Goal: Task Accomplishment & Management: Use online tool/utility

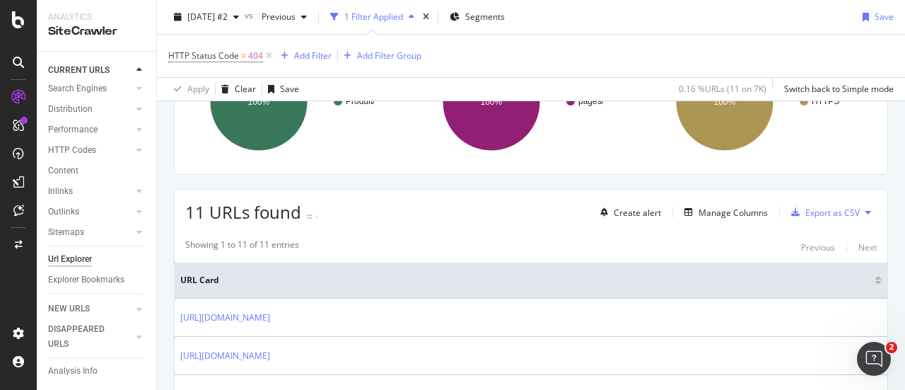
scroll to position [146, 0]
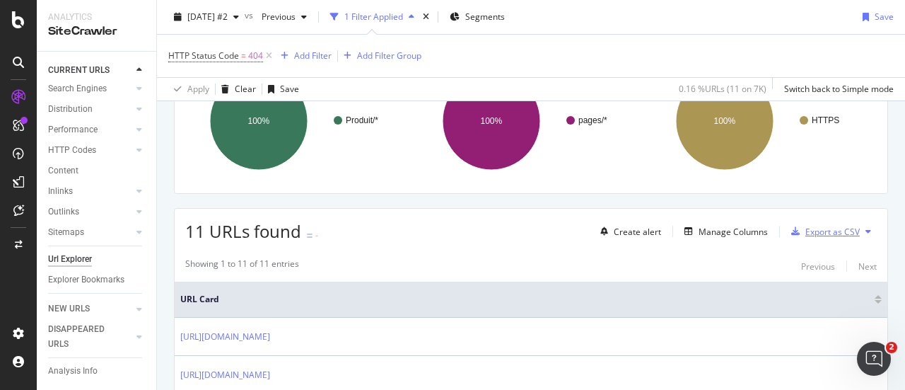
click at [843, 230] on div "Export as CSV" at bounding box center [833, 232] width 54 height 12
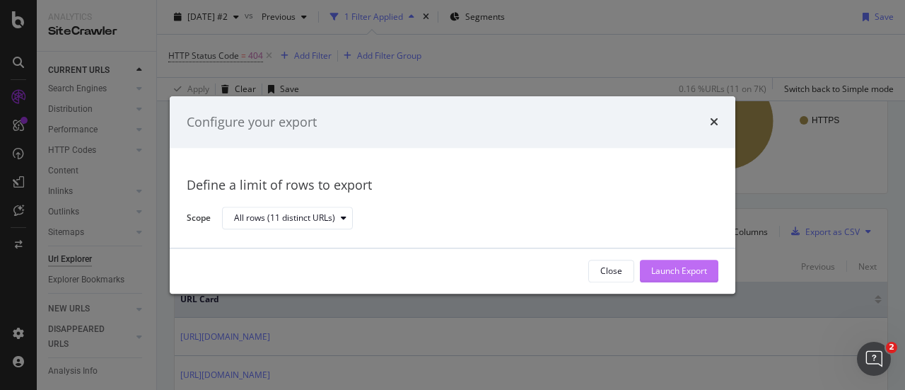
click at [698, 276] on div "Launch Export" at bounding box center [679, 271] width 56 height 12
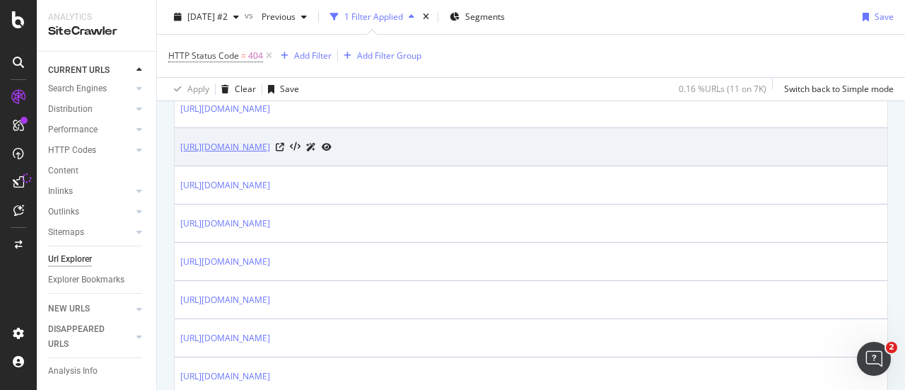
scroll to position [570, 0]
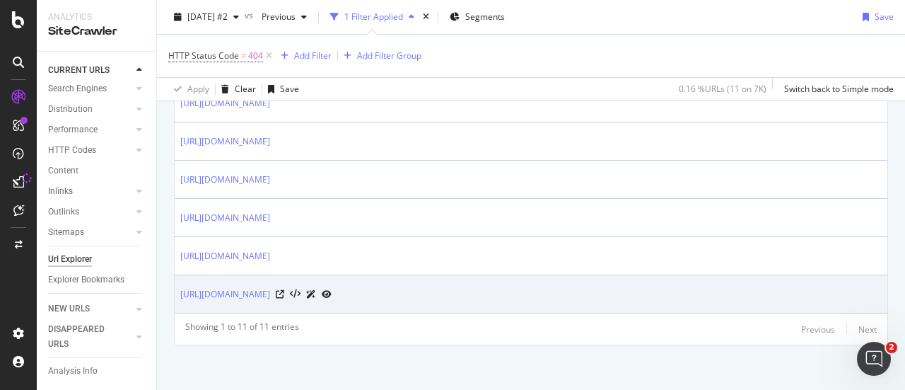
drag, startPoint x: 174, startPoint y: 190, endPoint x: 466, endPoint y: 294, distance: 310.3
click at [466, 294] on tbody "https://www.tui.fr/circuit-rajasthan-insolite-sans-vol_INDAC090/ https://www.tu…" at bounding box center [531, 103] width 713 height 420
copy table "URL Card"
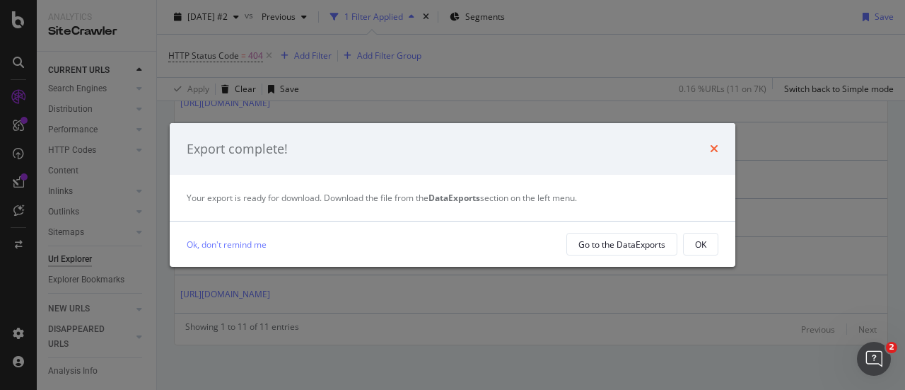
click at [712, 150] on icon "times" at bounding box center [714, 148] width 8 height 11
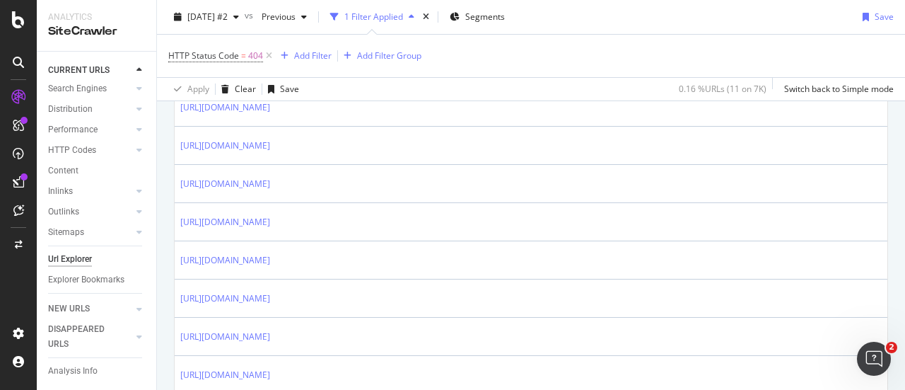
click at [568, 62] on div "HTTP Status Code = 404 Add Filter Add Filter Group" at bounding box center [531, 56] width 726 height 42
click at [16, 23] on icon at bounding box center [18, 19] width 13 height 17
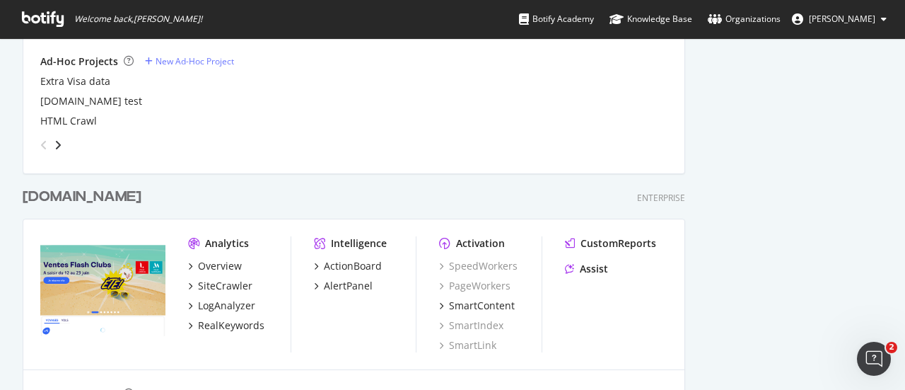
scroll to position [3529, 0]
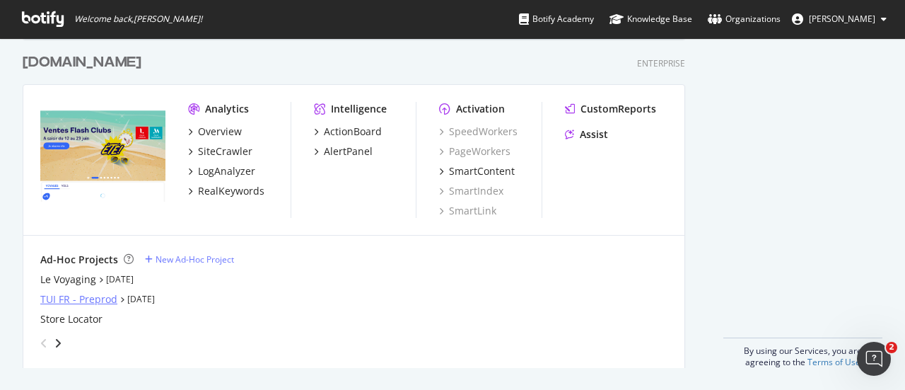
click at [59, 296] on div "TUI FR - Preprod" at bounding box center [78, 299] width 77 height 14
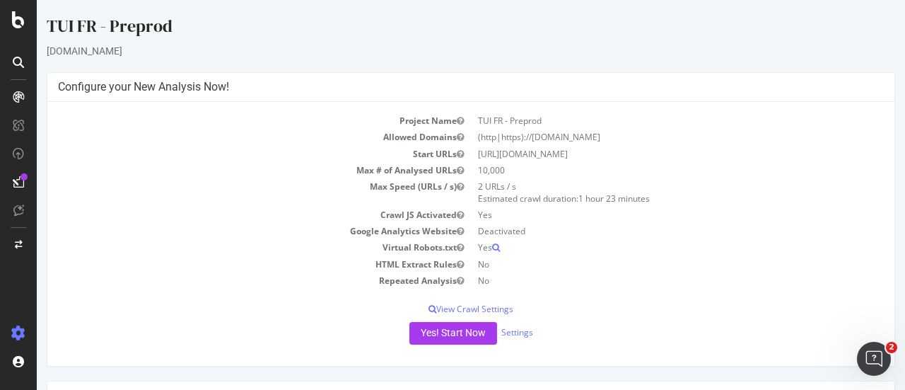
drag, startPoint x: 547, startPoint y: 148, endPoint x: 475, endPoint y: 153, distance: 73.1
click at [475, 153] on td "https://qua.tui.fr/" at bounding box center [677, 154] width 413 height 16
copy td "https://qua.tui.fr/"
click at [434, 331] on button "Yes! Start Now" at bounding box center [454, 333] width 88 height 23
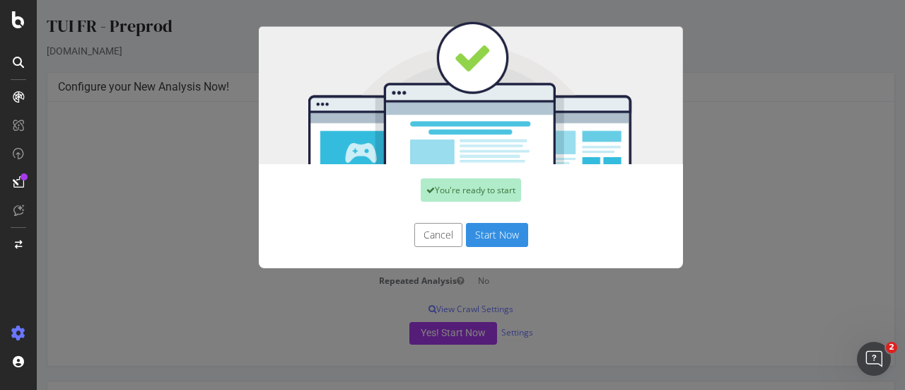
click at [493, 240] on button "Start Now" at bounding box center [497, 235] width 62 height 24
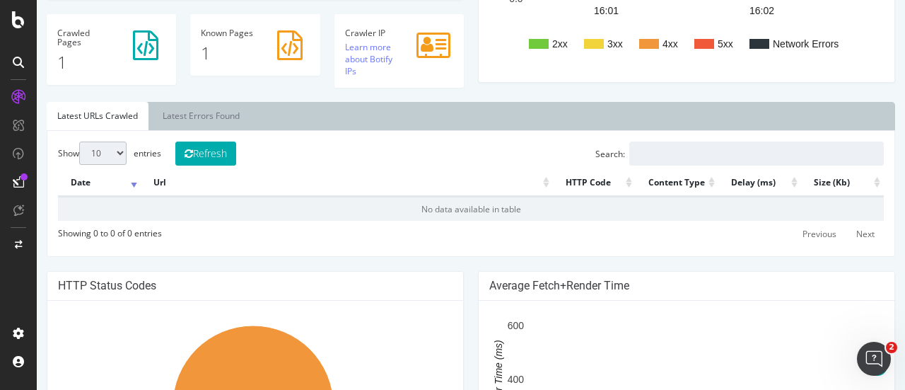
scroll to position [424, 0]
